Goal: Task Accomplishment & Management: Use online tool/utility

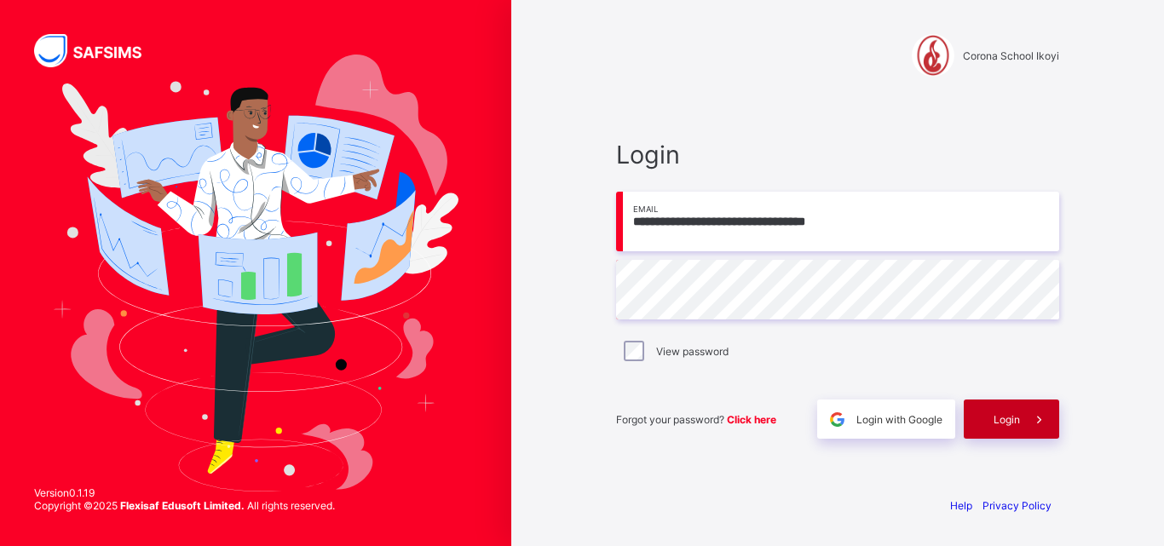
click at [1014, 418] on span "Login" at bounding box center [1007, 419] width 26 height 13
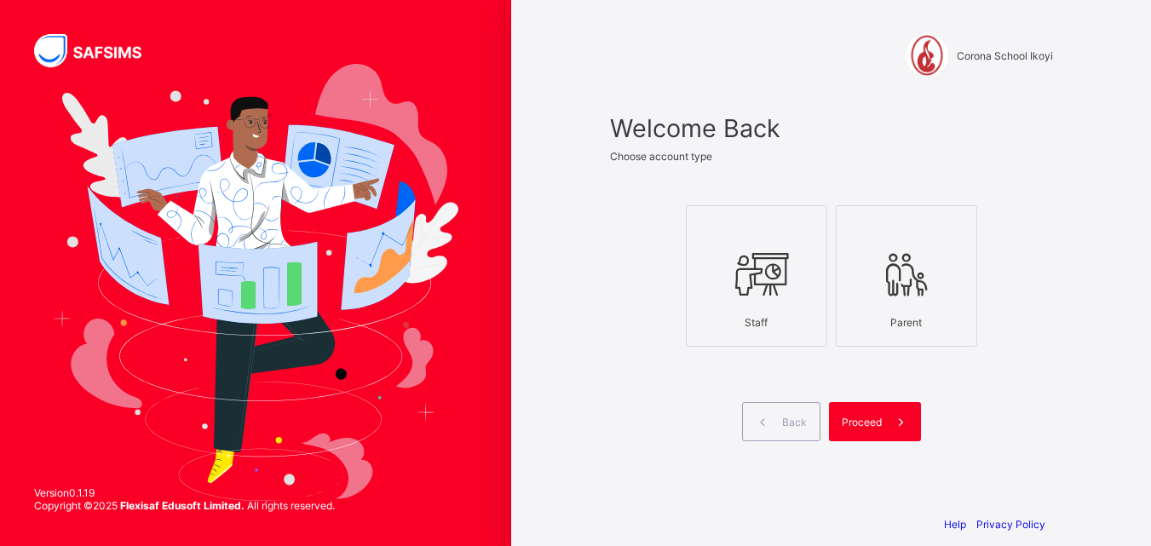
click at [778, 300] on div at bounding box center [757, 273] width 123 height 67
click at [865, 423] on span "Proceed" at bounding box center [862, 422] width 40 height 13
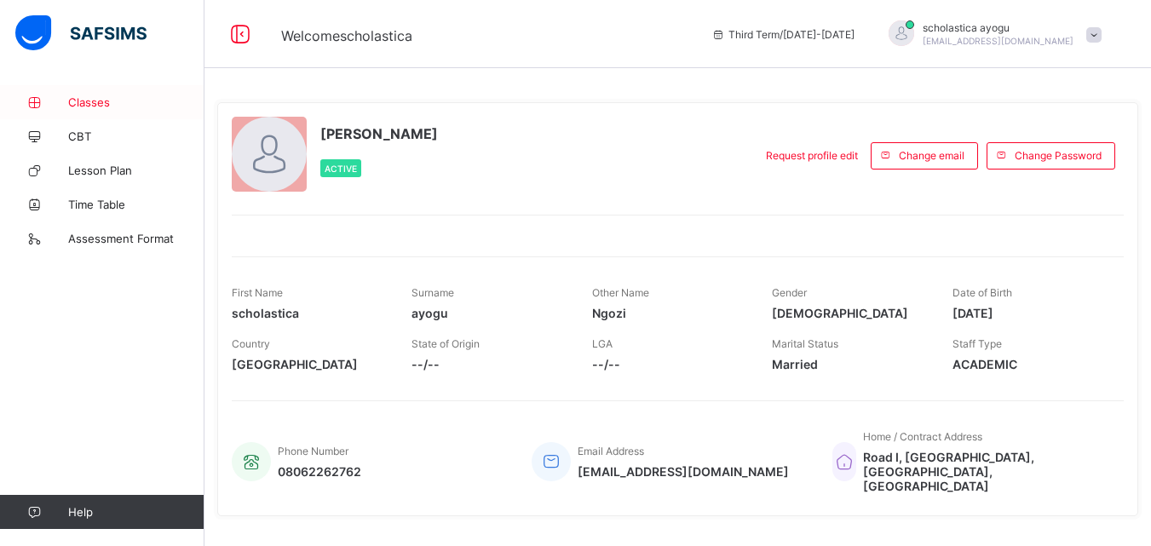
click at [77, 100] on span "Classes" at bounding box center [136, 102] width 136 height 14
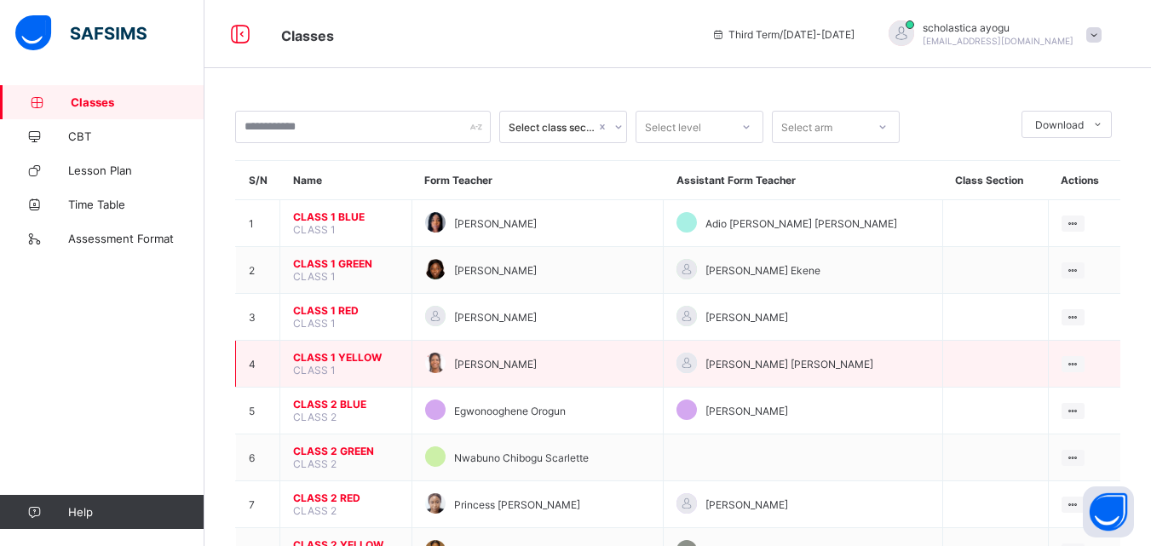
click at [315, 358] on span "CLASS 1 YELLOW" at bounding box center [346, 357] width 106 height 13
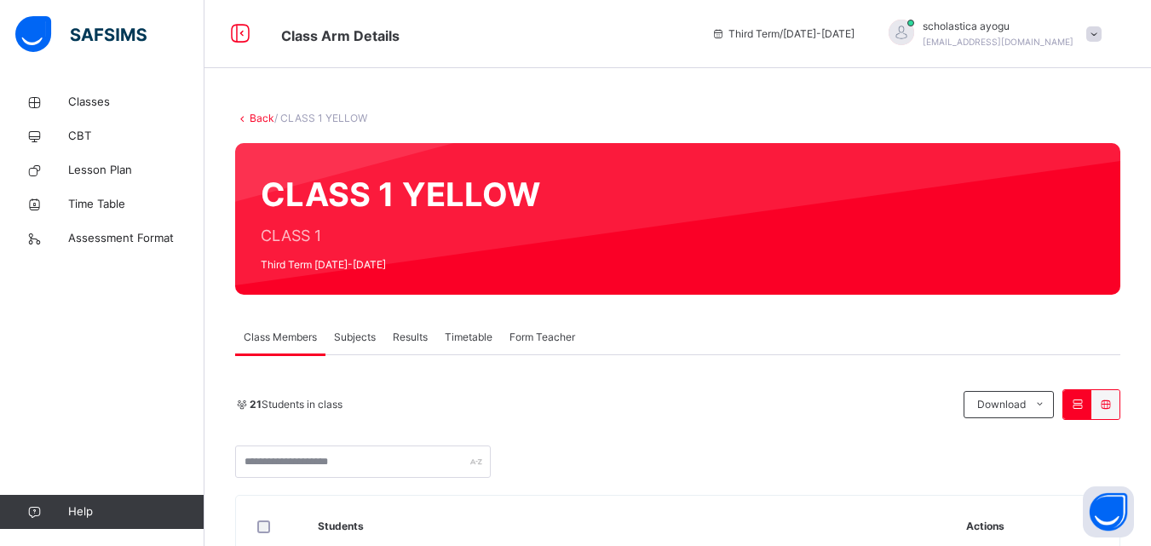
click at [359, 338] on span "Subjects" at bounding box center [355, 337] width 42 height 15
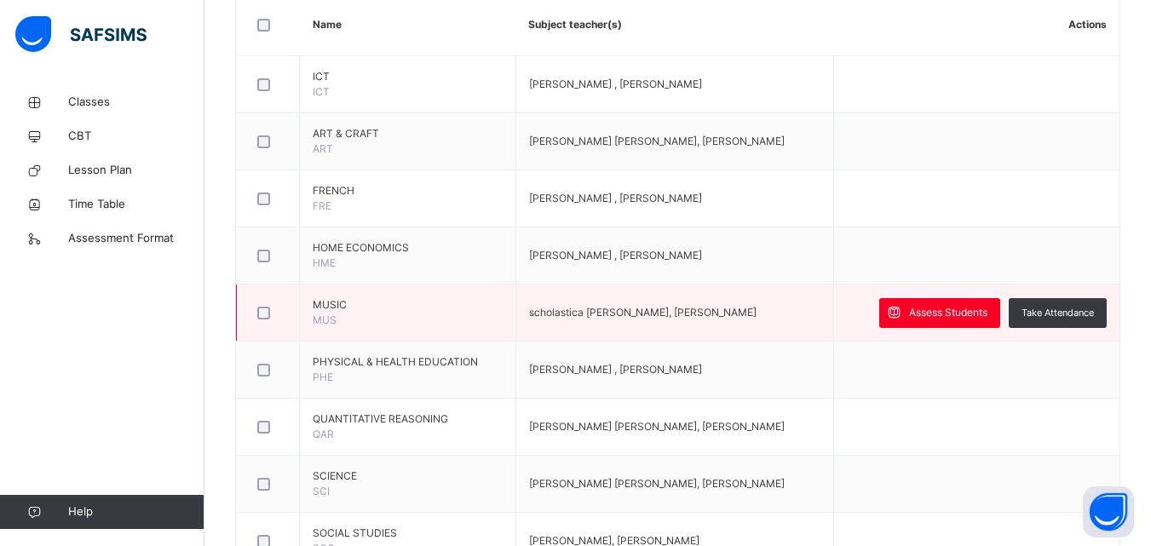
scroll to position [435, 0]
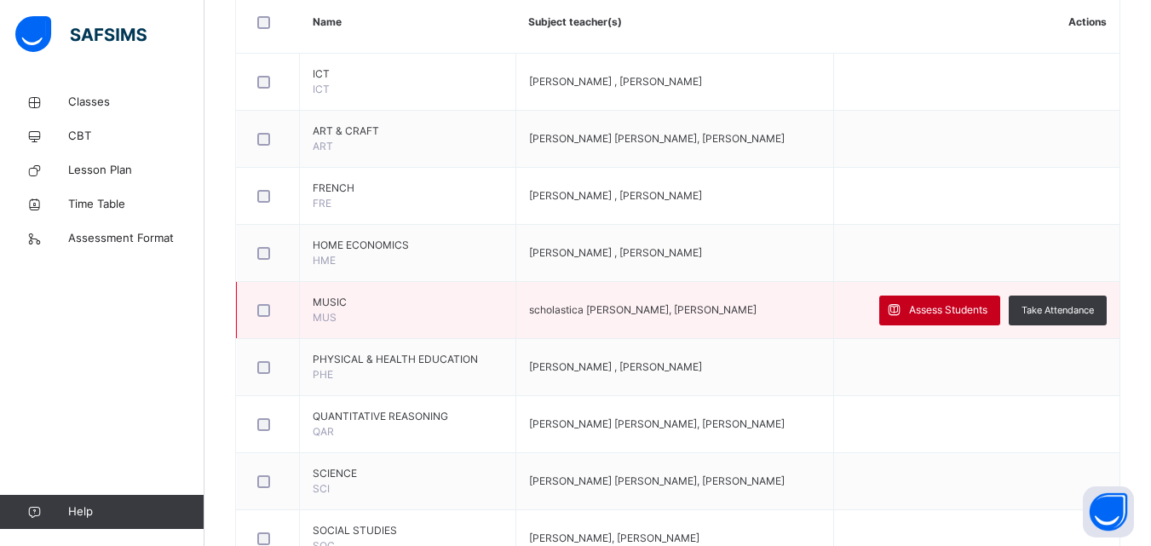
click at [955, 312] on span "Assess Students" at bounding box center [948, 310] width 78 height 15
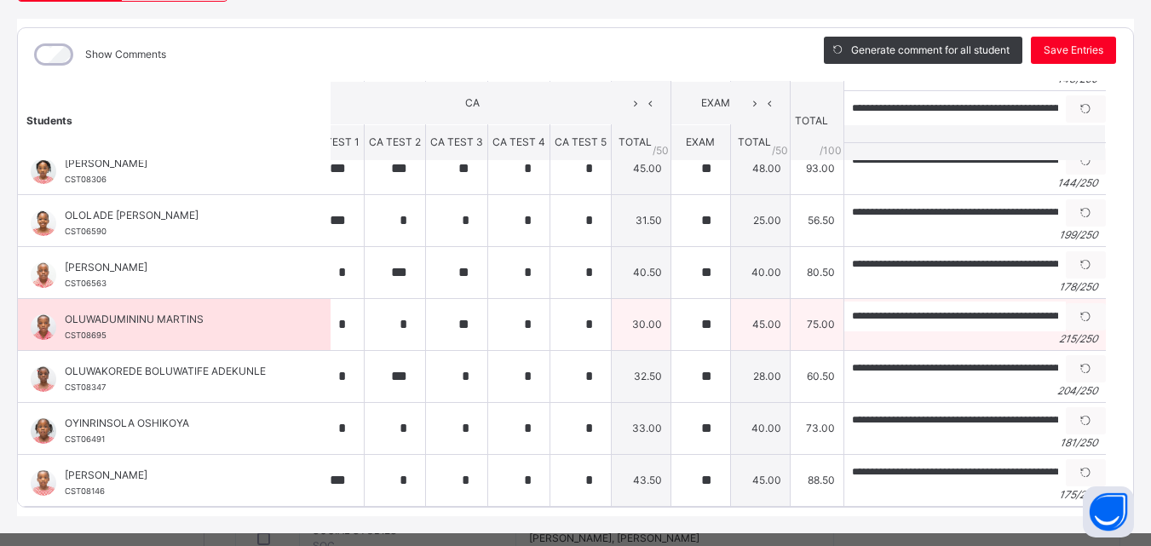
scroll to position [746, 31]
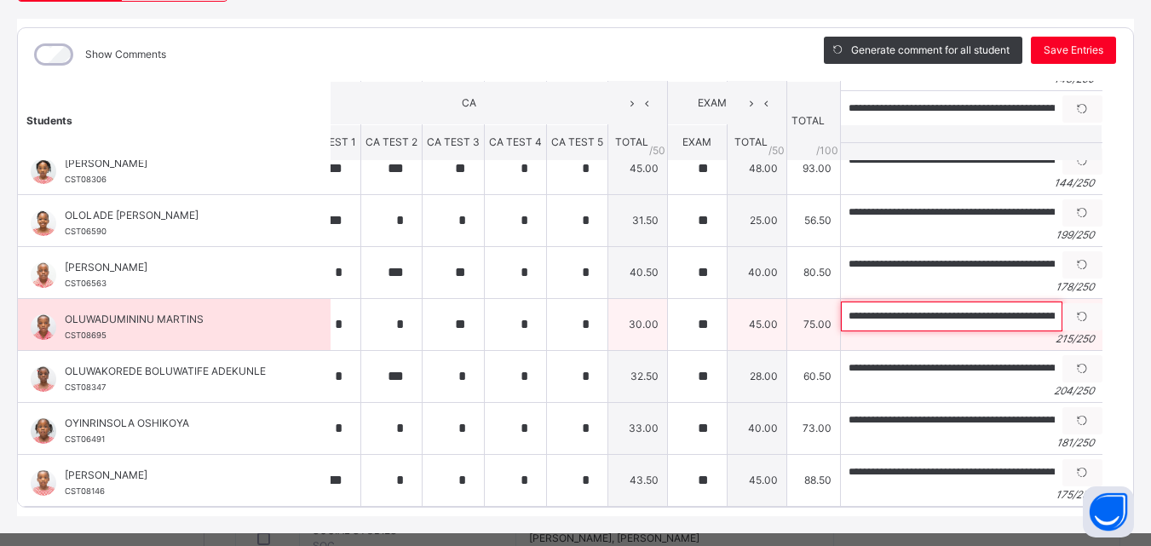
click at [946, 322] on input "**********" at bounding box center [952, 317] width 222 height 30
